Goal: Book appointment/travel/reservation

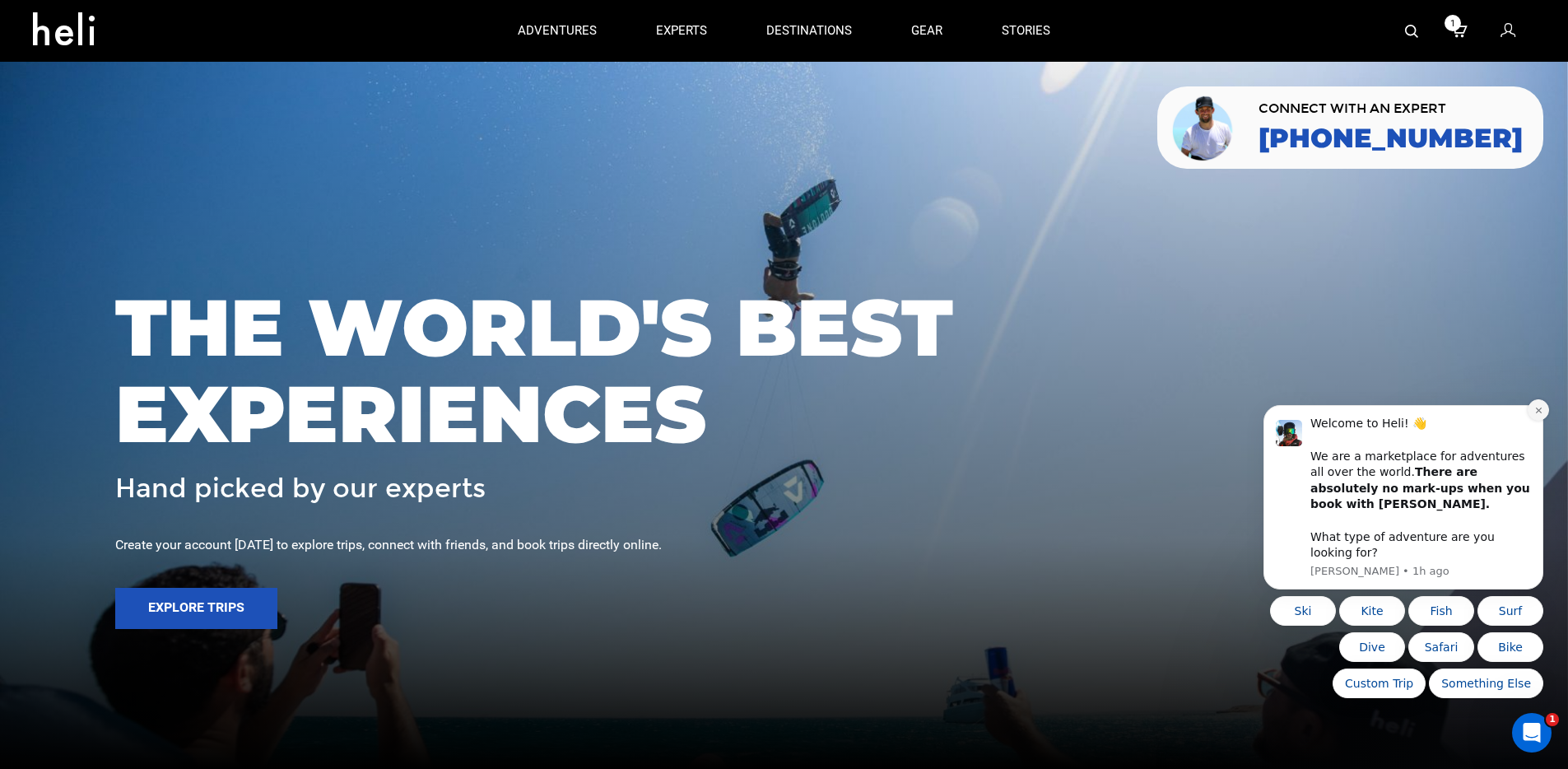
click at [1184, 413] on icon "Dismiss notification" at bounding box center [1537, 410] width 6 height 6
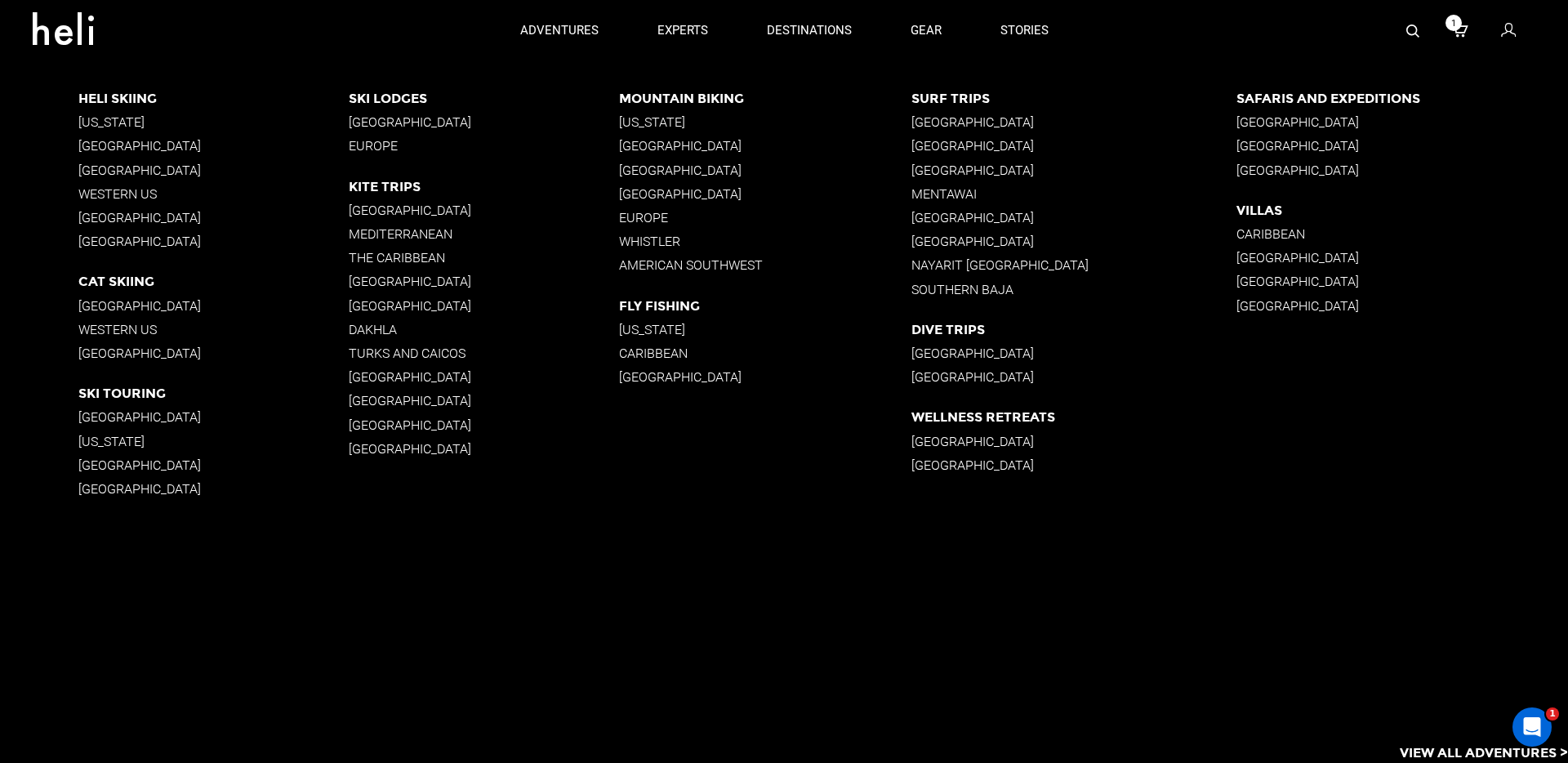
click at [99, 125] on p "[US_STATE]" at bounding box center [213, 122] width 271 height 15
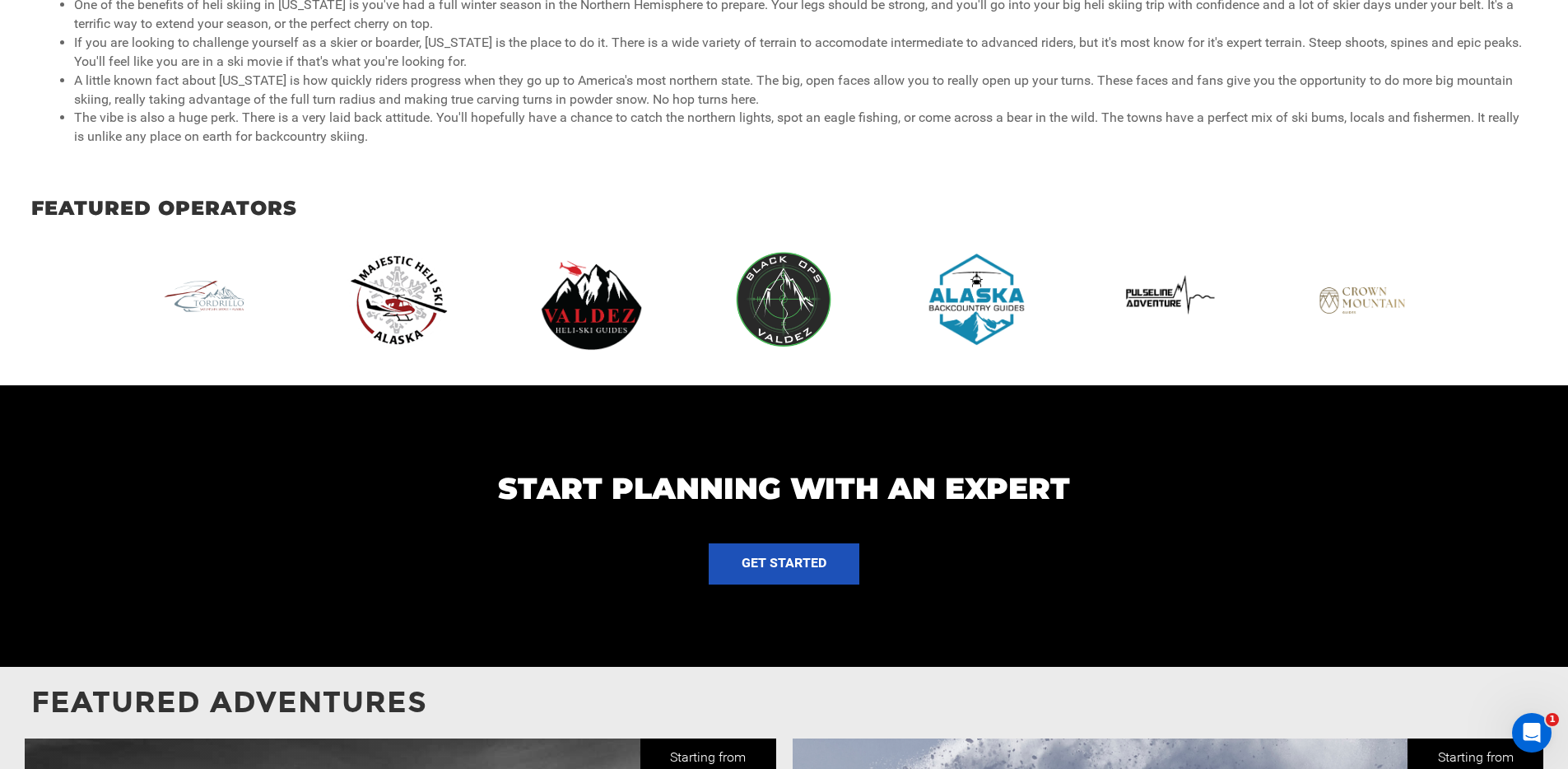
scroll to position [1455, 0]
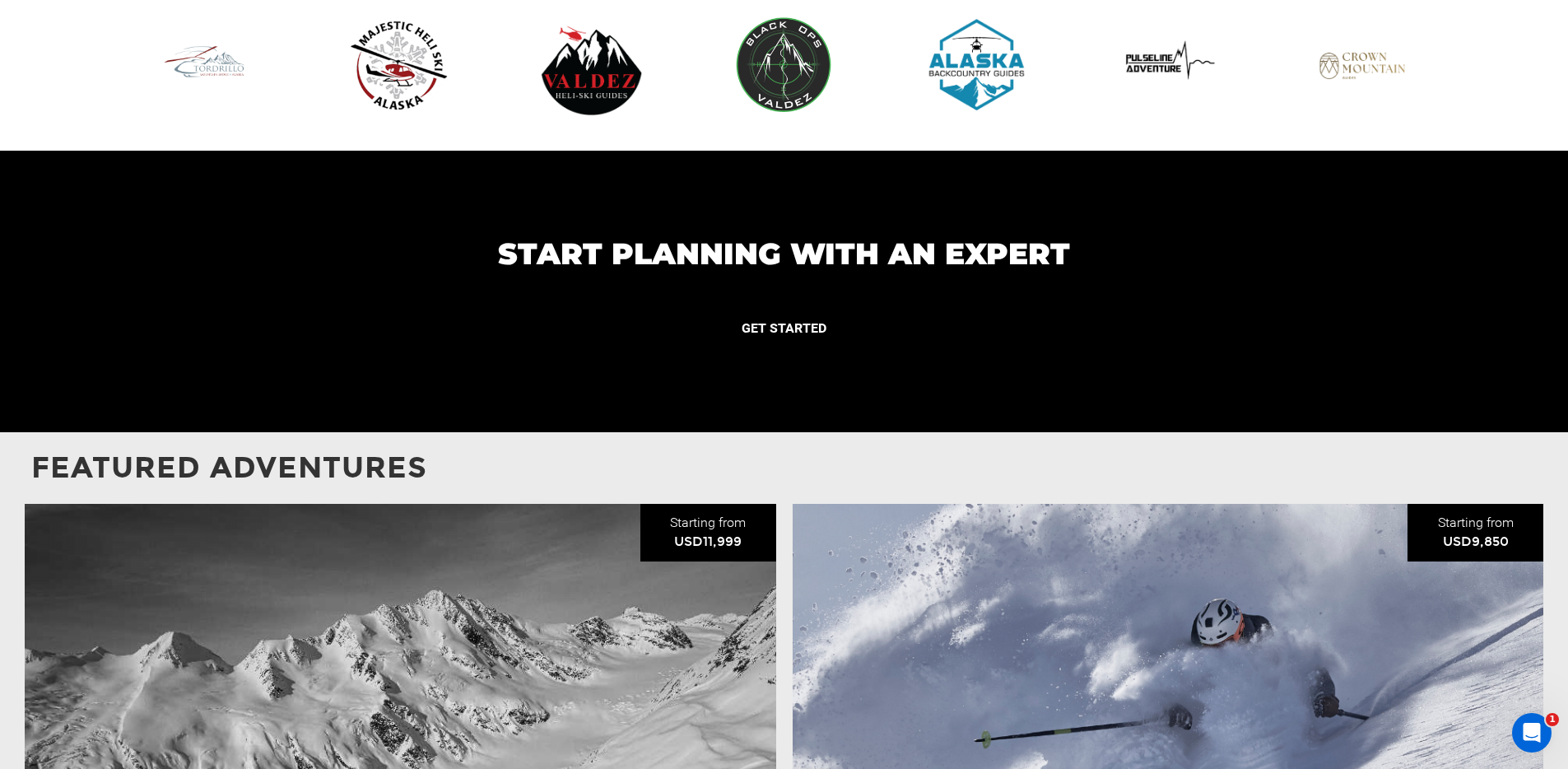
click at [753, 308] on button "GET STARTED" at bounding box center [783, 329] width 150 height 41
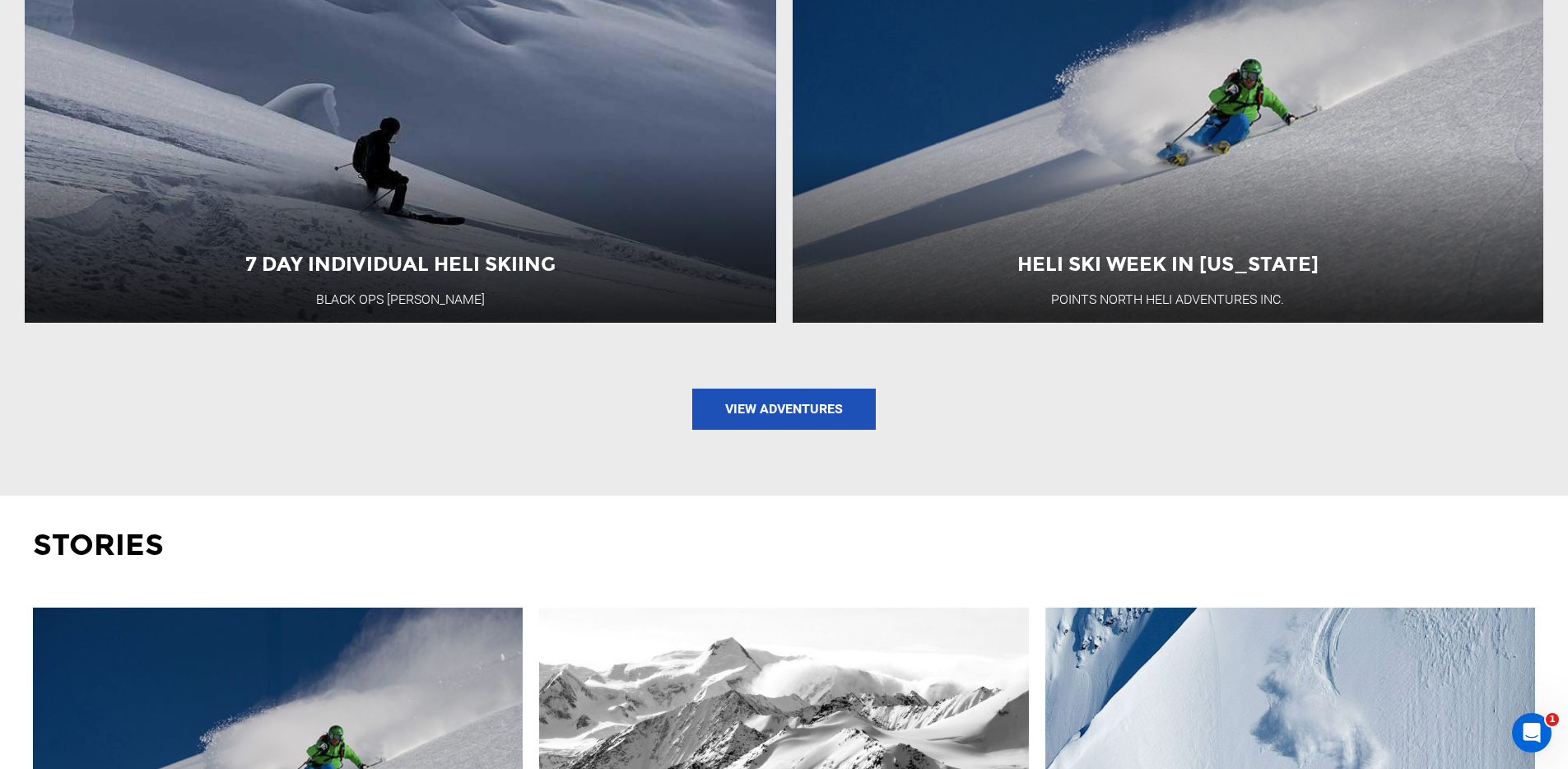
scroll to position [2610, 0]
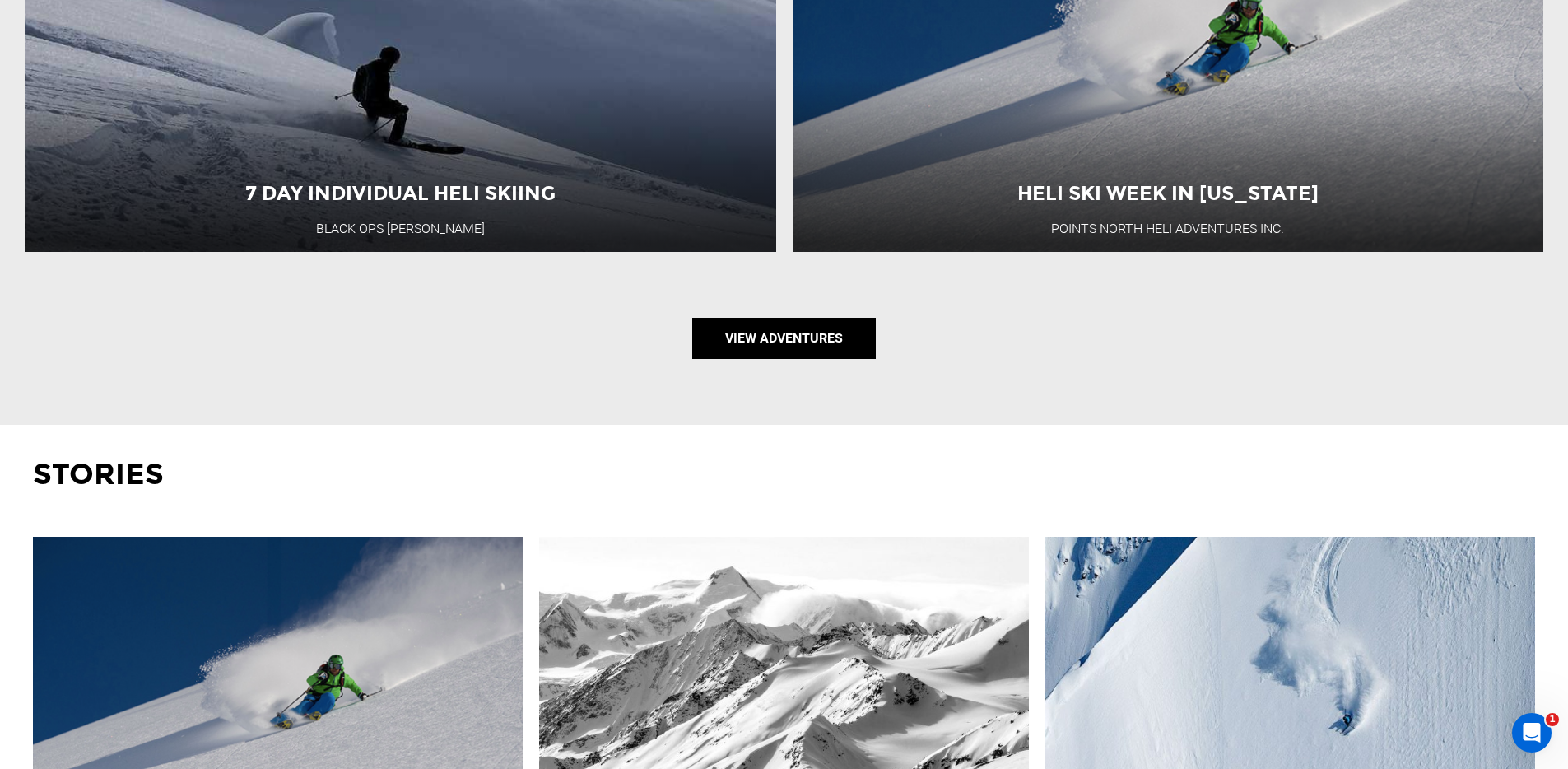
click at [779, 318] on link "View Adventures" at bounding box center [784, 338] width 183 height 41
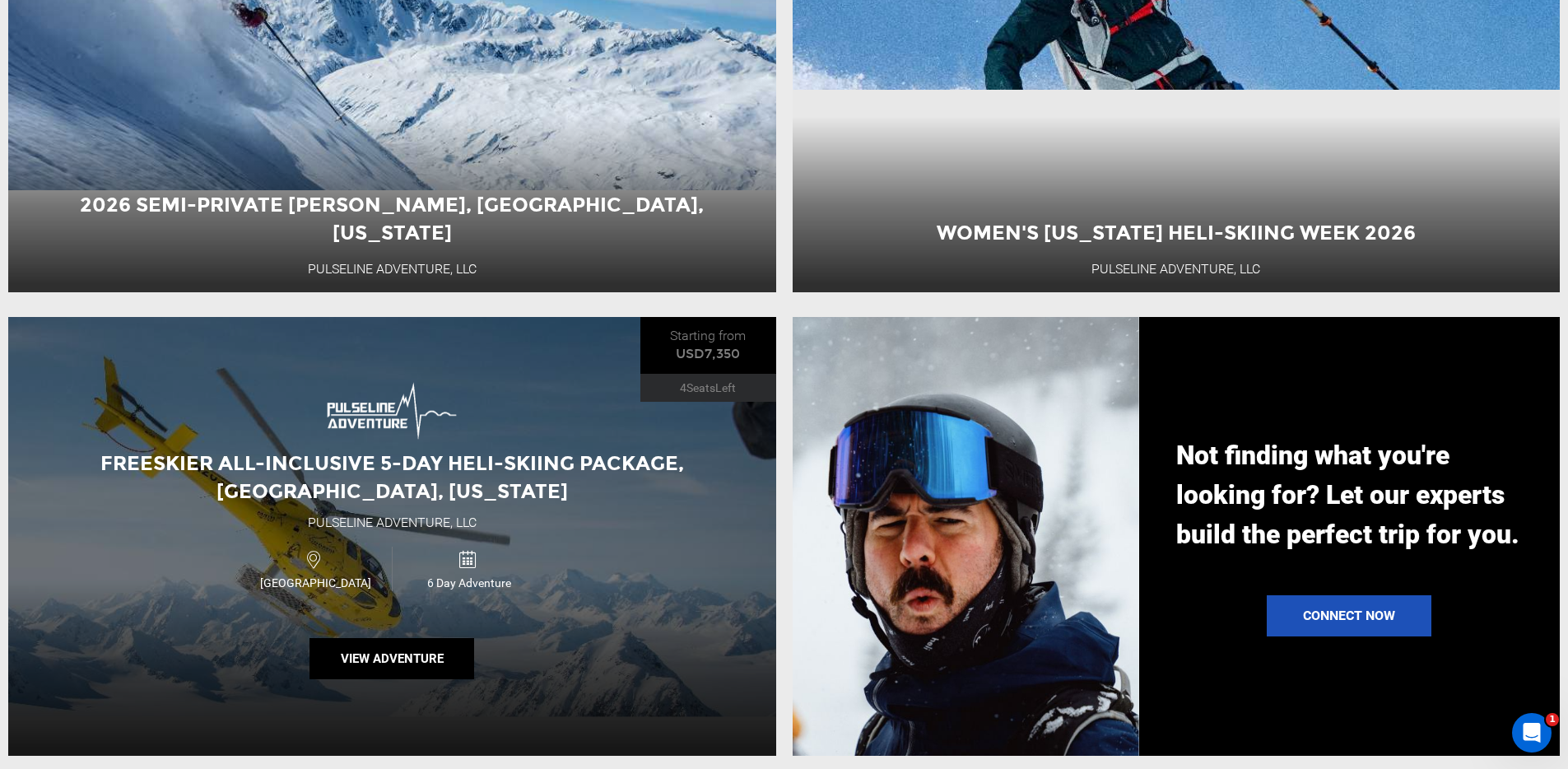
scroll to position [1446, 0]
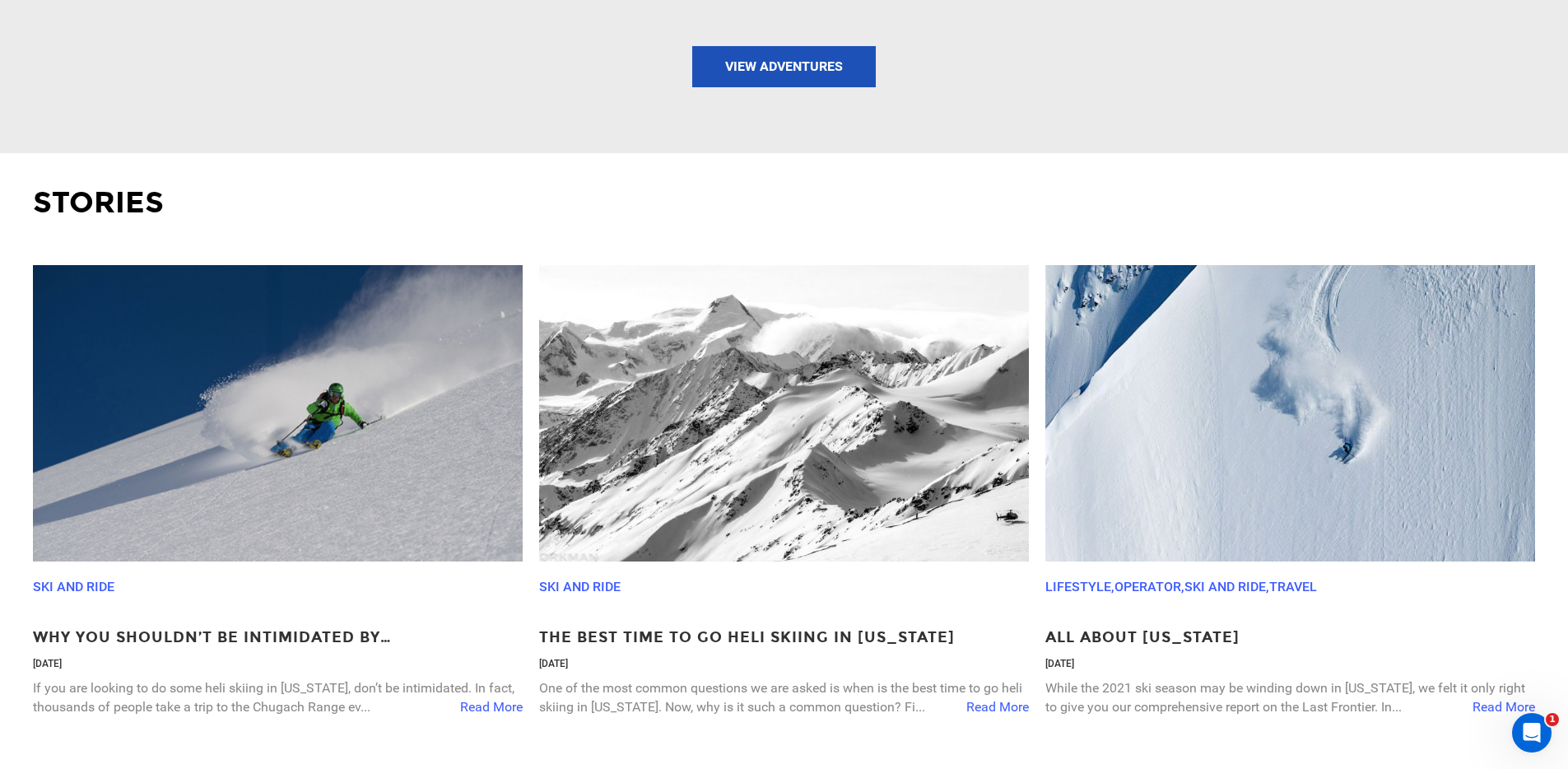
scroll to position [2908, 0]
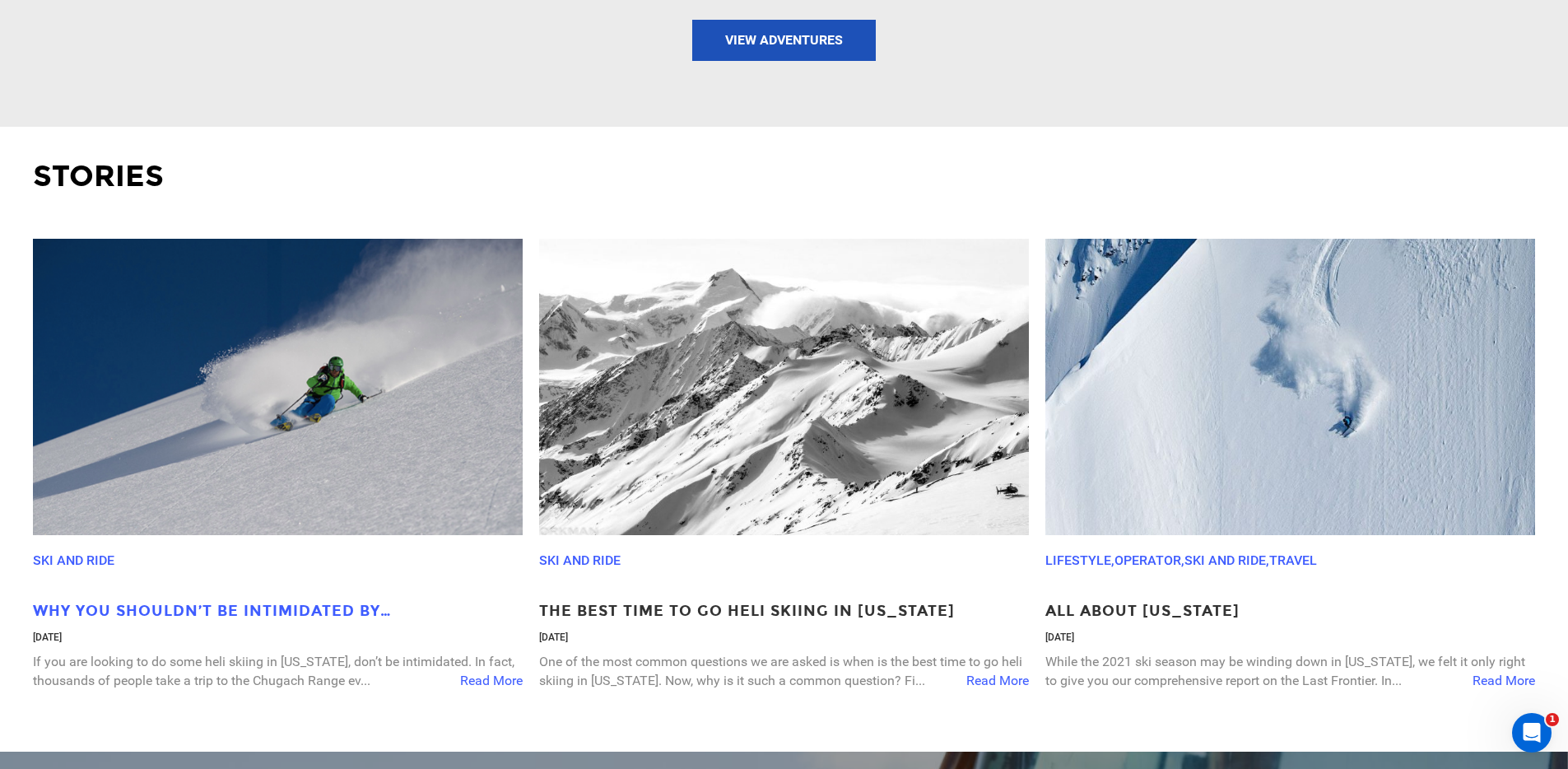
click at [209, 601] on p "Why You Shouldn’t Be Intimidated By [PERSON_NAME] Skiing in [US_STATE]" at bounding box center [278, 611] width 489 height 21
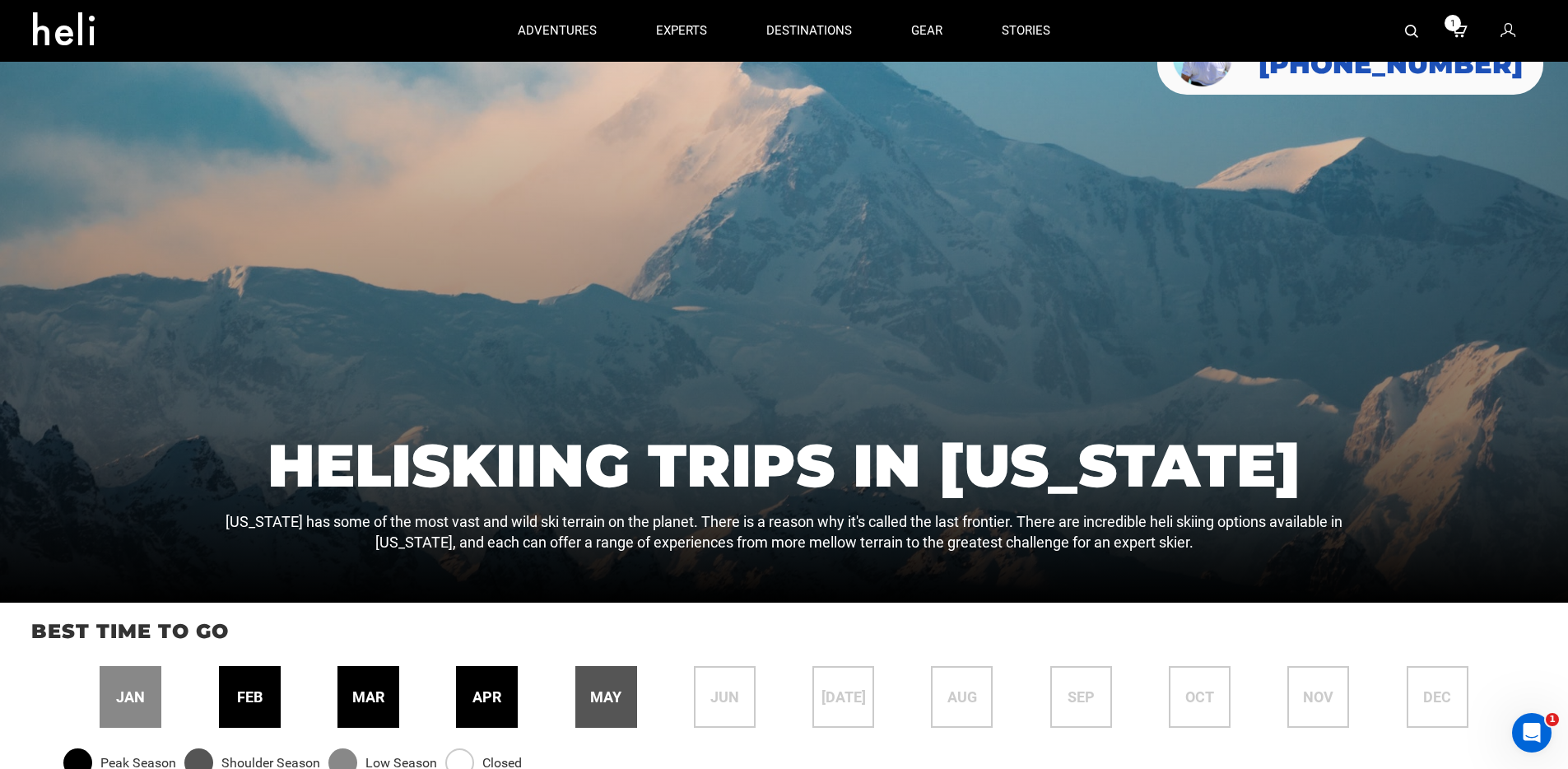
scroll to position [0, 0]
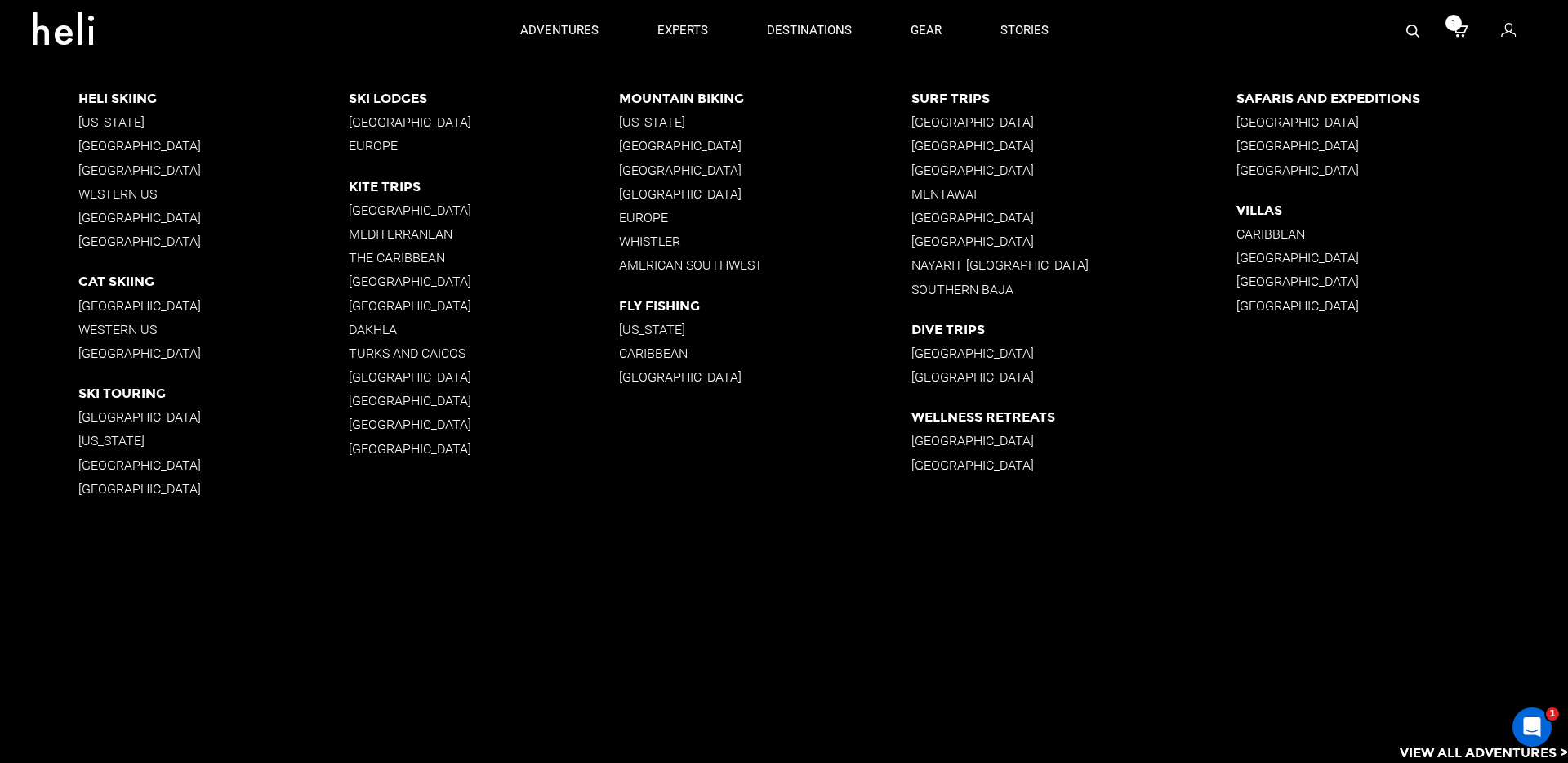
click at [111, 144] on p "[GEOGRAPHIC_DATA]" at bounding box center [213, 146] width 271 height 15
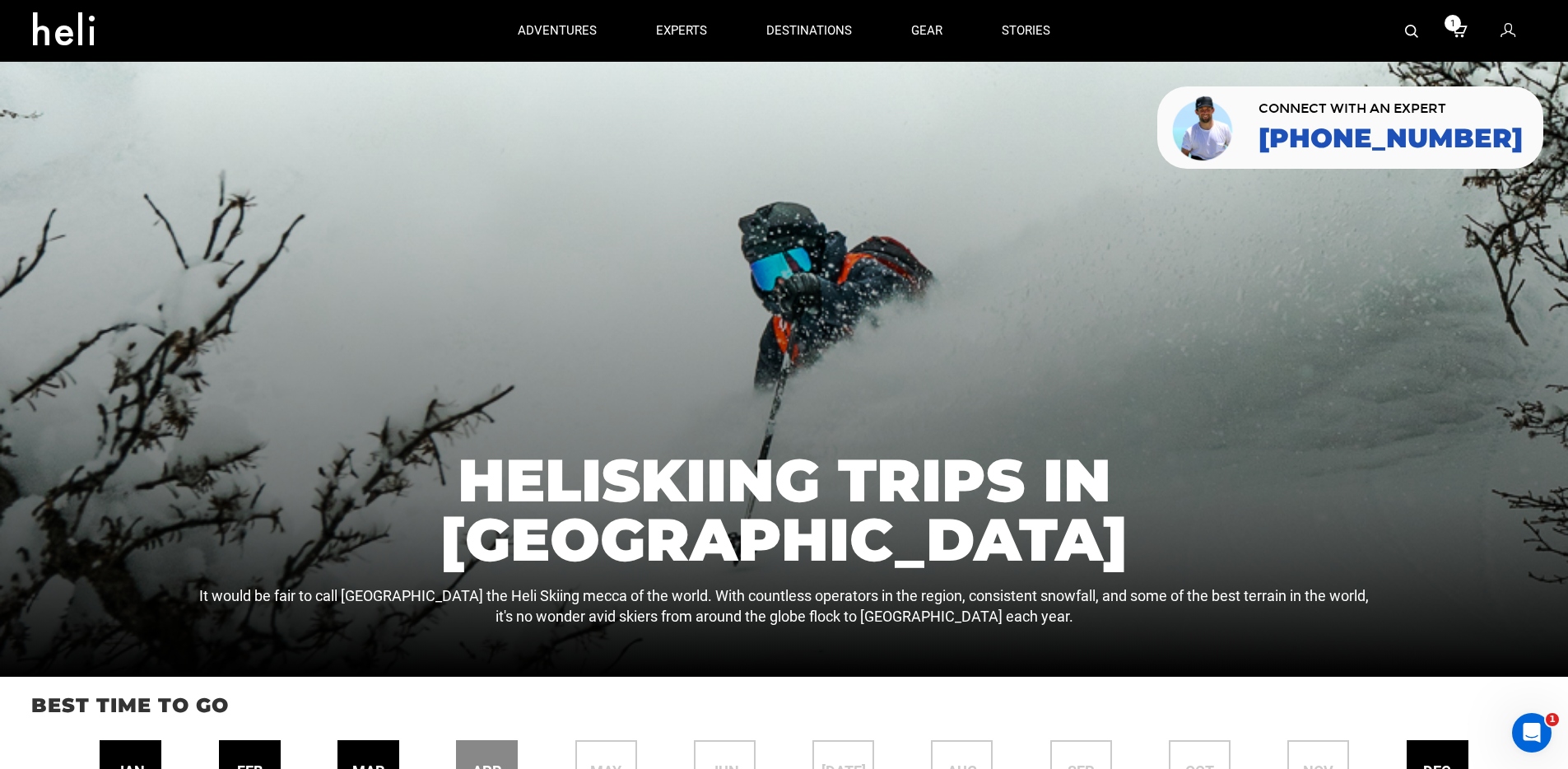
scroll to position [3, 0]
